Goal: Information Seeking & Learning: Learn about a topic

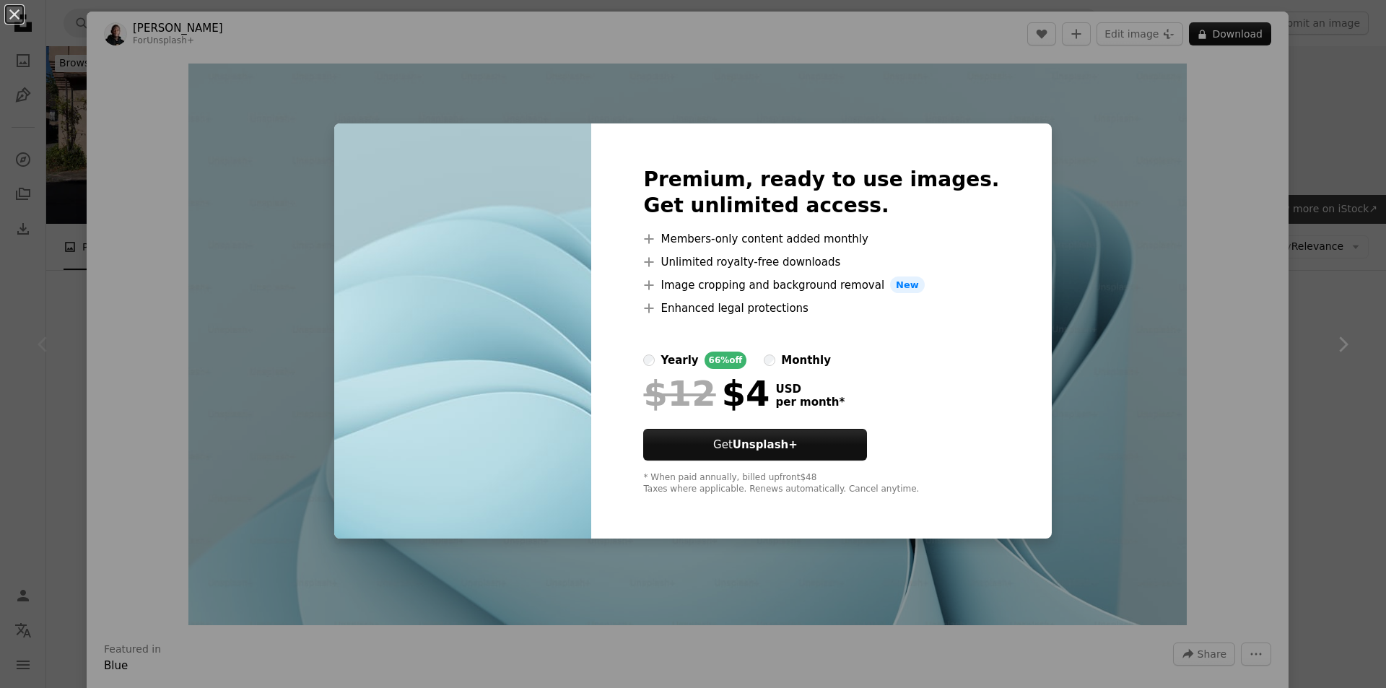
click at [1068, 97] on div "An X shape Premium, ready to use images. Get unlimited access. A plus sign Memb…" at bounding box center [693, 344] width 1386 height 688
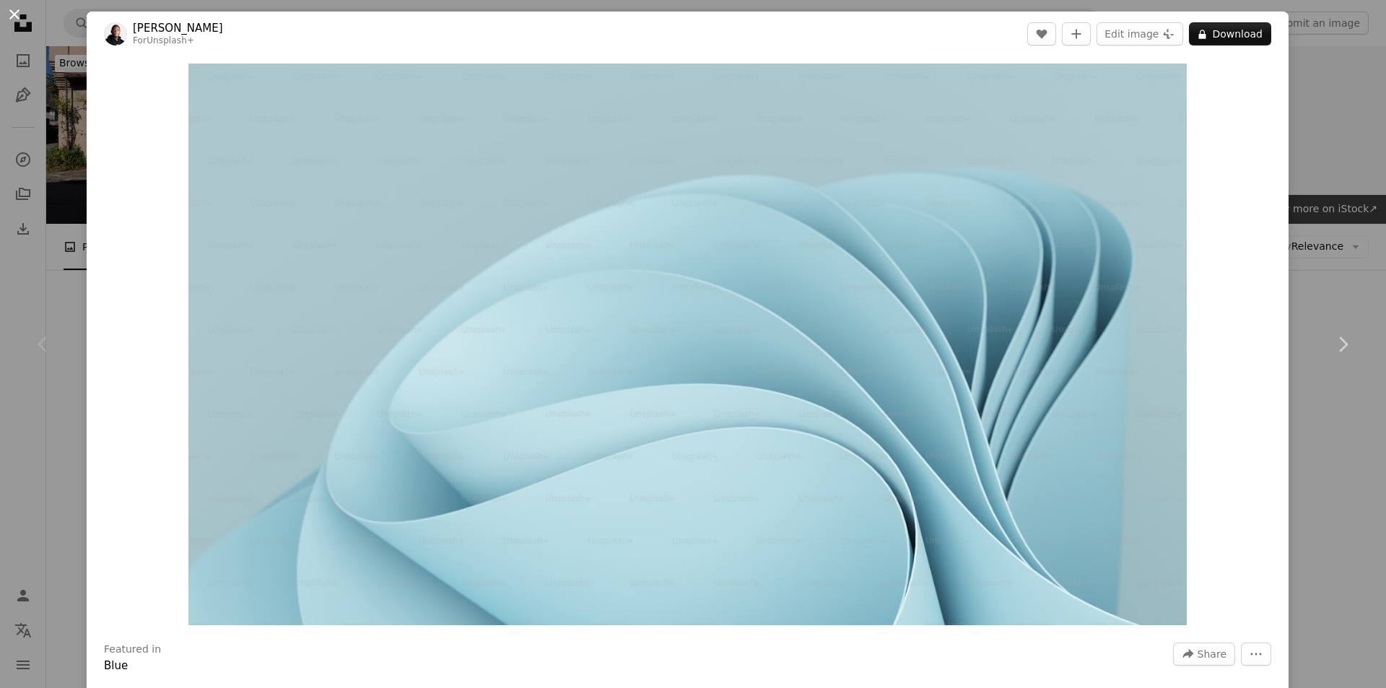
click at [11, 11] on button "An X shape" at bounding box center [14, 14] width 17 height 17
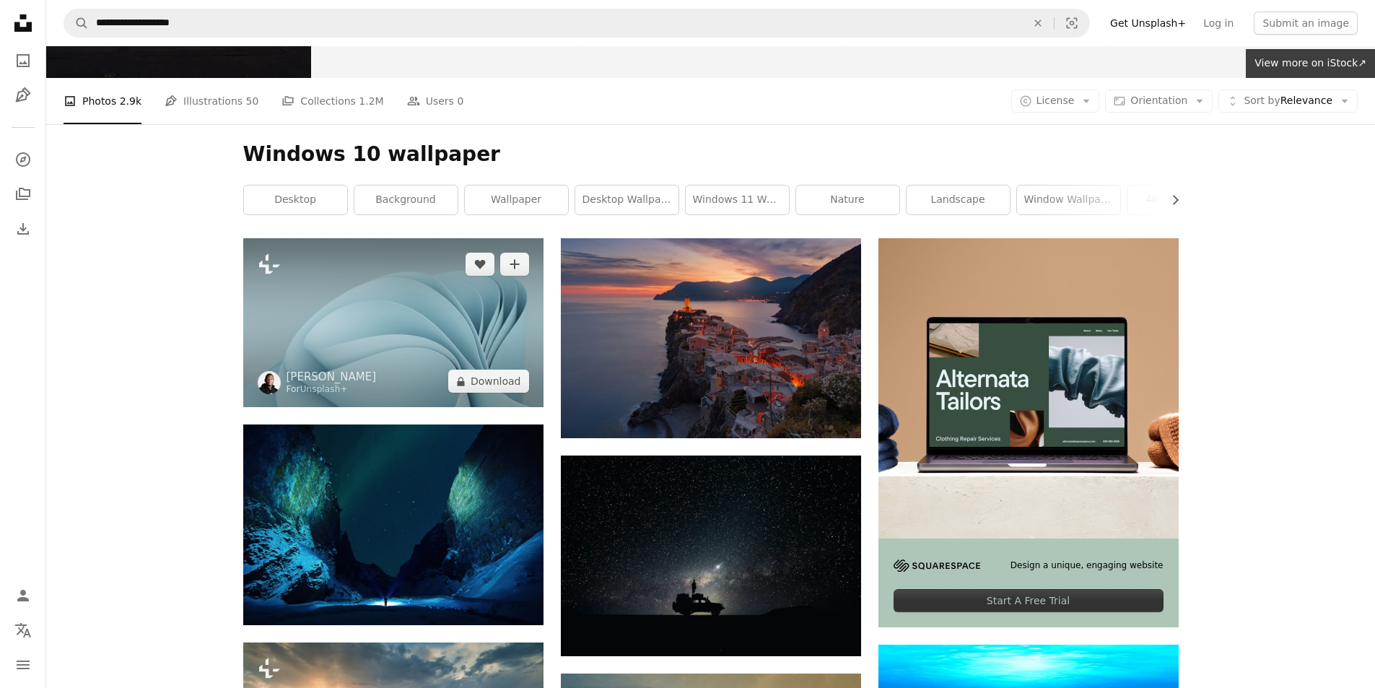
scroll to position [289, 0]
